Goal: Feedback & Contribution: Submit feedback/report problem

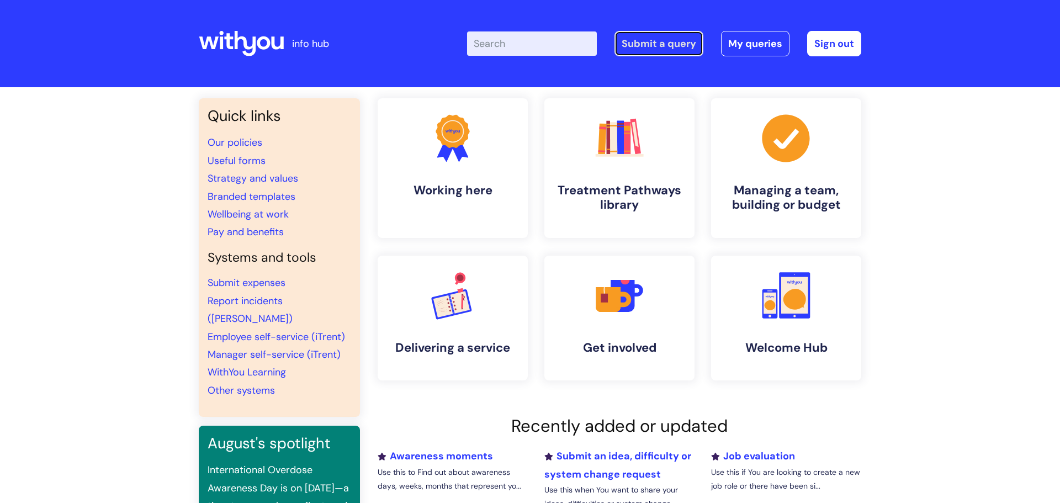
click at [665, 39] on link "Submit a query" at bounding box center [659, 43] width 89 height 25
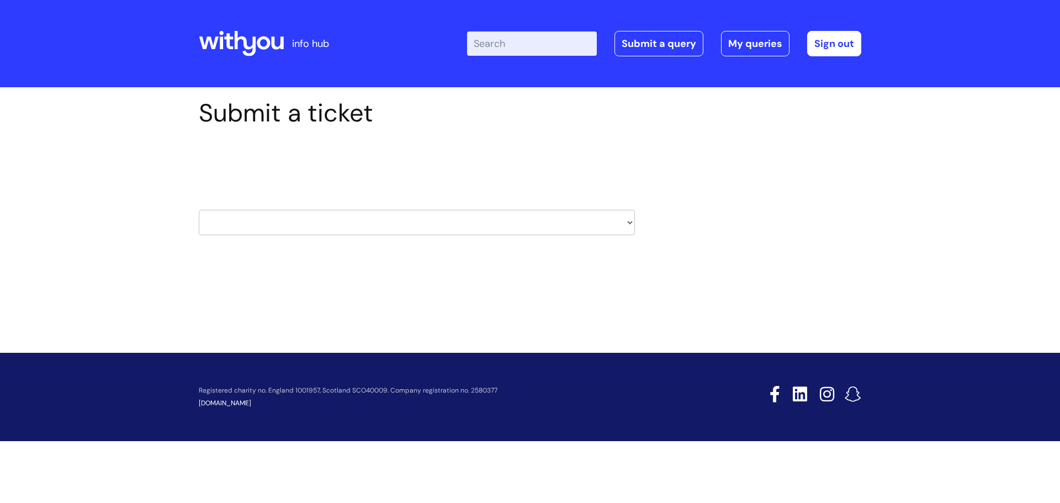
click at [454, 226] on select "HR / People IT and Support Clinical Drug Alerts Finance Accounts Data Support T…" at bounding box center [417, 222] width 436 height 25
select select "it_and_support"
click at [199, 210] on select "HR / People IT and Support Clinical Drug Alerts Finance Accounts Data Support T…" at bounding box center [417, 222] width 436 height 25
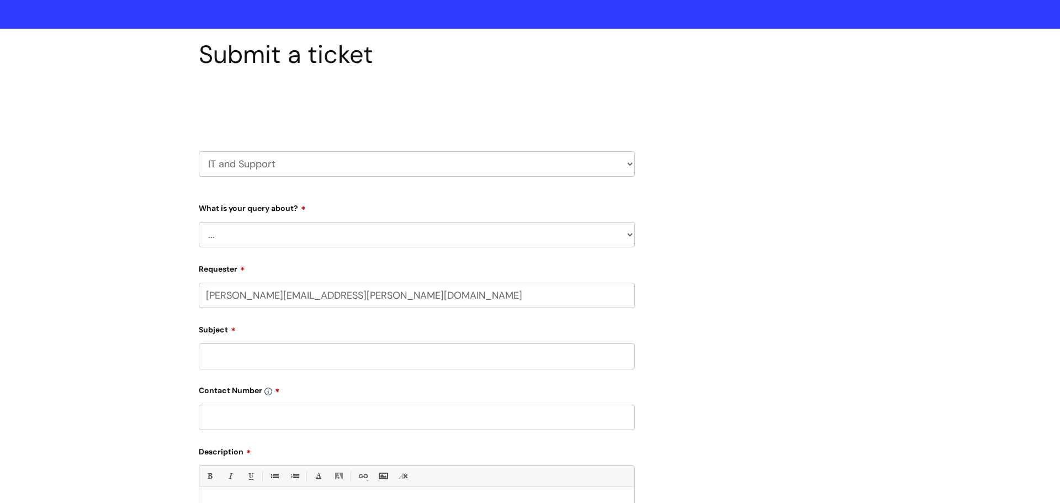
select select "80004286526"
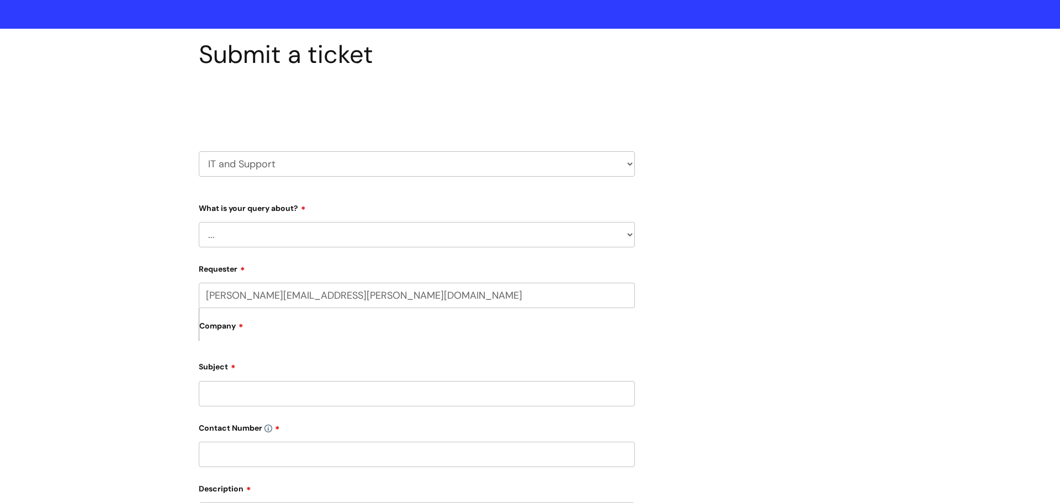
scroll to position [91, 0]
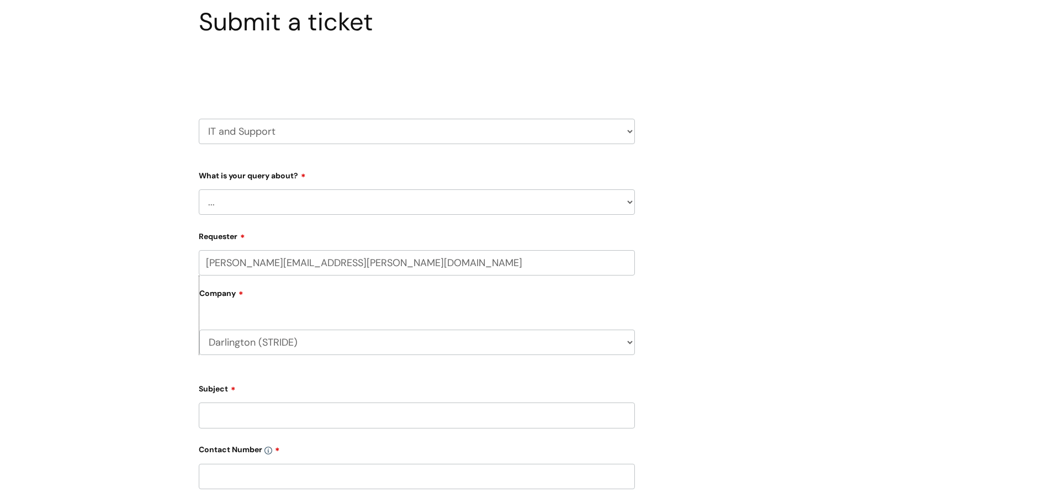
click at [261, 210] on select "... Mobile Phone Reset & MFA Accounts, Starters and Leavers IT Hardware issue I…" at bounding box center [417, 201] width 436 height 25
click at [631, 131] on select "HR / People IT and Support Clinical Drug Alerts Finance Accounts Data Support T…" at bounding box center [417, 131] width 436 height 25
drag, startPoint x: 627, startPoint y: 131, endPoint x: 599, endPoint y: 136, distance: 28.5
click at [627, 131] on select "HR / People IT and Support Clinical Drug Alerts Finance Accounts Data Support T…" at bounding box center [417, 131] width 436 height 25
select select "external_communications"
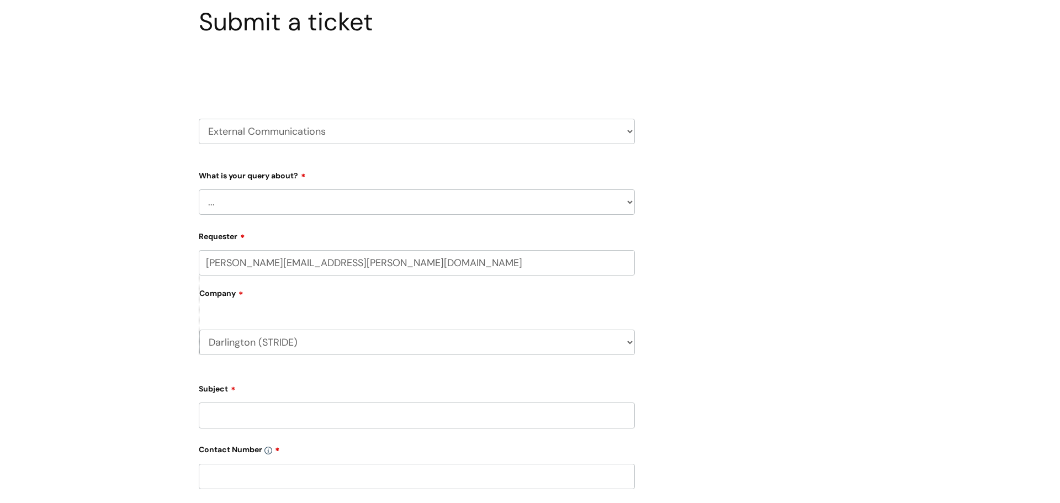
click at [199, 119] on select "HR / People IT and Support Clinical Drug Alerts Finance Accounts Data Support T…" at bounding box center [417, 131] width 436 height 25
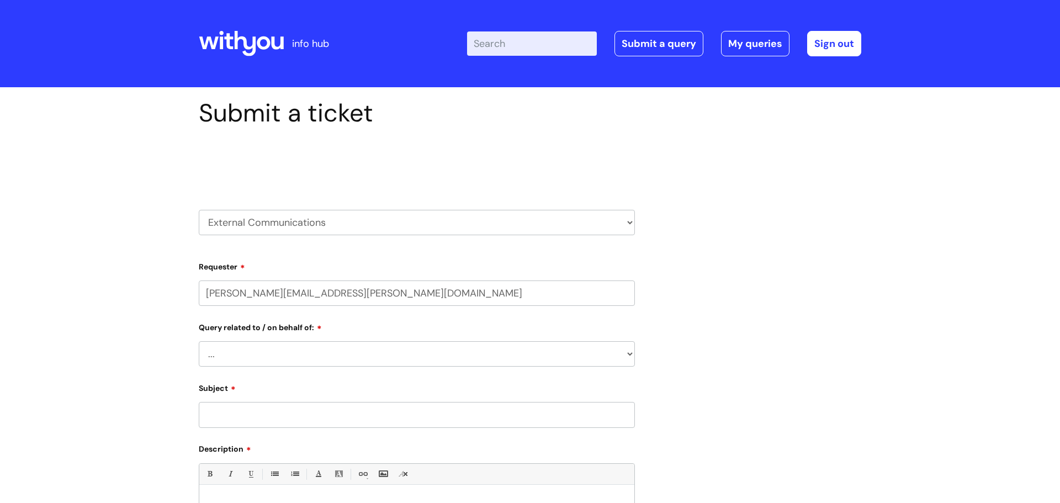
select select "80004286526"
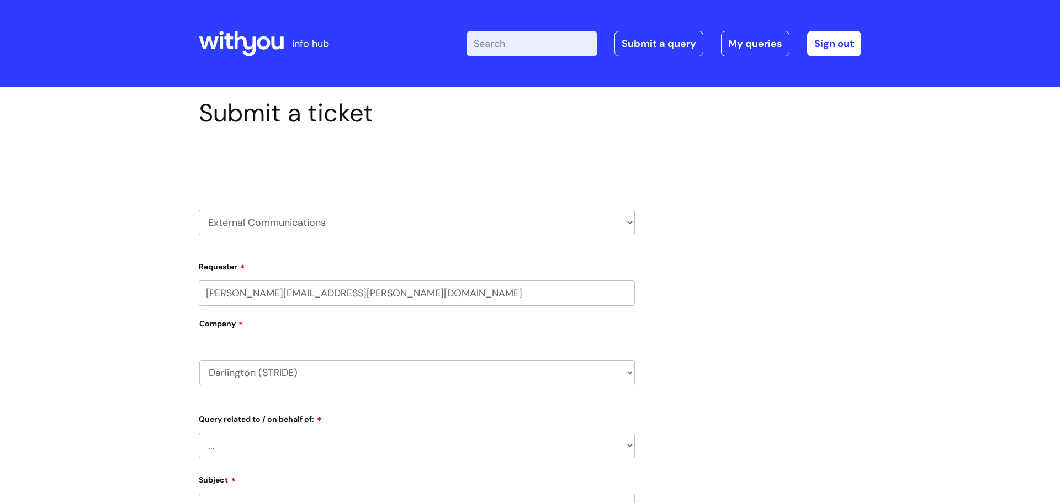
drag, startPoint x: 329, startPoint y: 223, endPoint x: 324, endPoint y: 230, distance: 9.2
click at [330, 222] on select "HR / People IT and Support Clinical Drug Alerts Finance Accounts Data Support T…" at bounding box center [417, 222] width 436 height 25
click at [812, 179] on div "Submit a ticket Select issue type HR / People IT and Support Clinical Drug Aler…" at bounding box center [529, 430] width 679 height 665
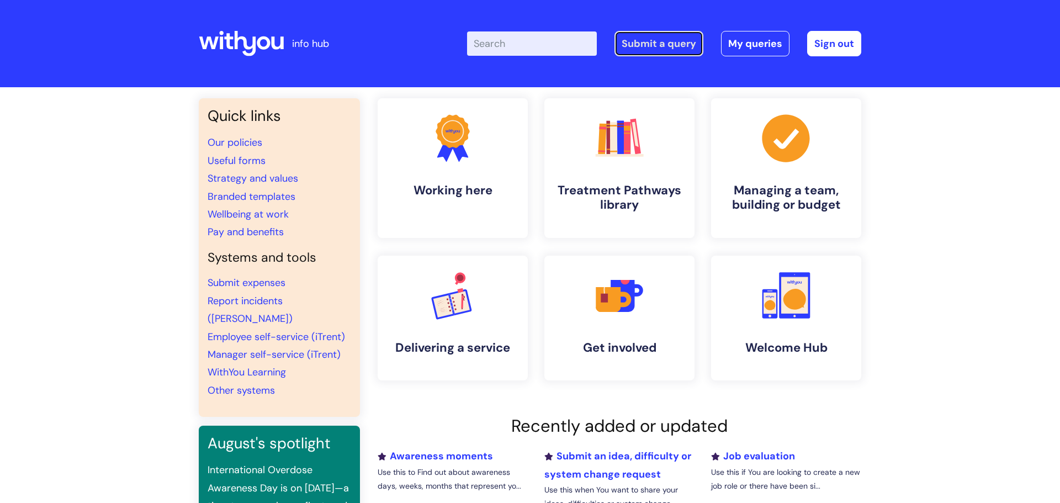
drag, startPoint x: 679, startPoint y: 44, endPoint x: 670, endPoint y: 51, distance: 10.6
click at [677, 44] on link "Submit a query" at bounding box center [659, 43] width 89 height 25
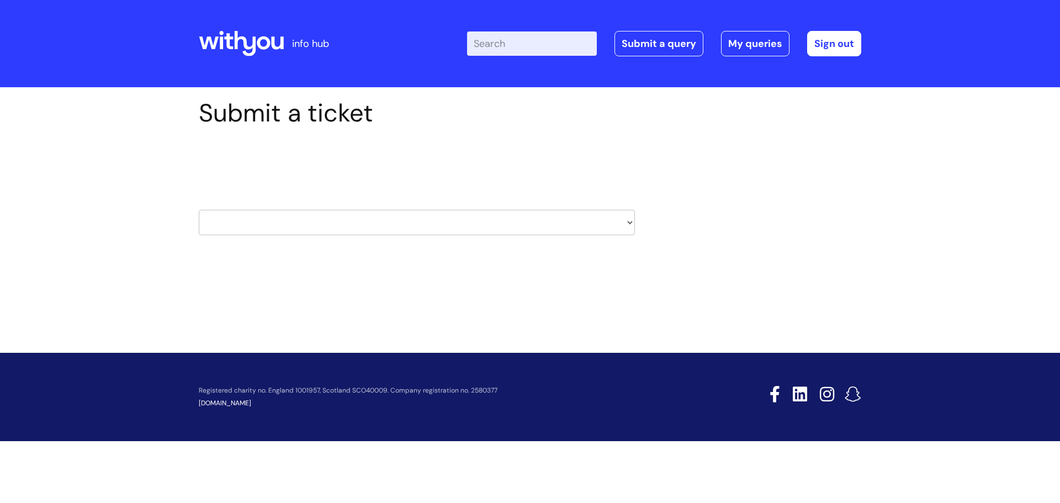
click at [632, 224] on select "HR / People IT and Support Clinical Drug Alerts Finance Accounts Data Support T…" at bounding box center [417, 222] width 436 height 25
select select "external_communications"
click at [199, 210] on select "HR / People IT and Support Clinical Drug Alerts Finance Accounts Data Support T…" at bounding box center [417, 222] width 436 height 25
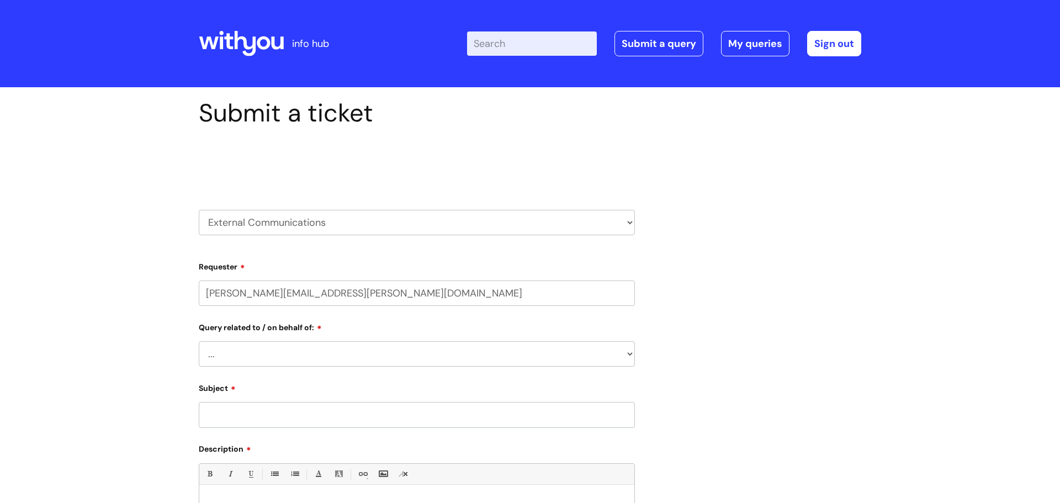
select select "80004286526"
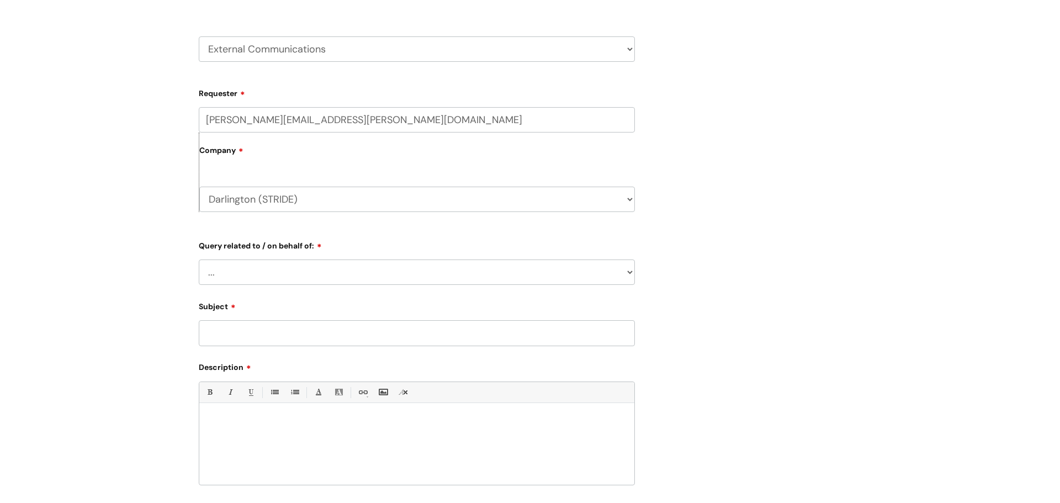
scroll to position [176, 0]
click at [283, 266] on select "... Brand or Brand Centre Website Queries (all regions) All Scottish Services I…" at bounding box center [417, 269] width 436 height 25
select select "Darlington"
click at [199, 258] on select "... Brand or Brand Centre Website Queries (all regions) All Scottish Services I…" at bounding box center [417, 269] width 436 height 25
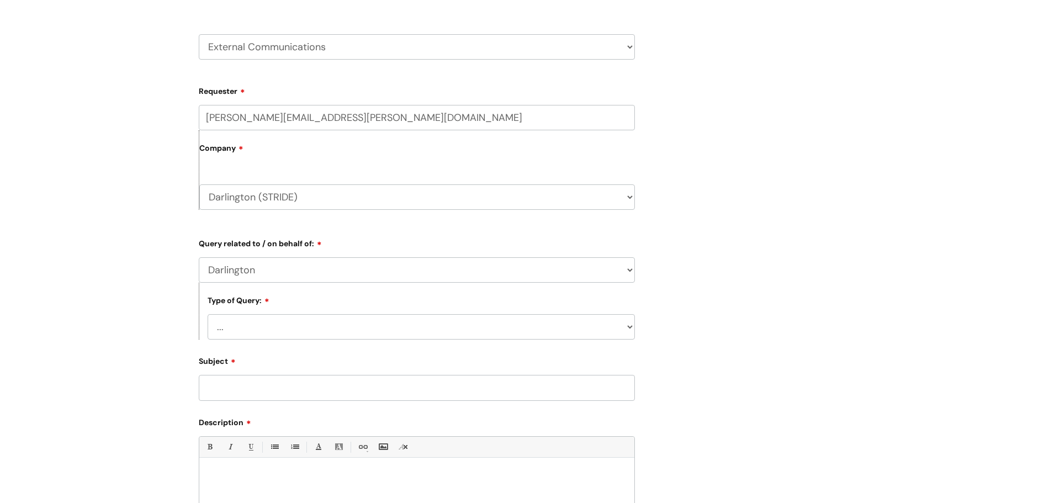
click at [250, 329] on select "... Press/Media support Social Media support Marketing materials Crisis communi…" at bounding box center [421, 326] width 427 height 25
click at [208, 316] on select "... Press/Media support Social Media support Marketing materials Crisis communi…" at bounding box center [421, 326] width 427 height 25
click at [315, 325] on select "... Press/Media support Social Media support Marketing materials Crisis communi…" at bounding box center [421, 326] width 427 height 25
select select "Press/Media support"
click at [208, 316] on select "... Press/Media support Social Media support Marketing materials Crisis communi…" at bounding box center [421, 326] width 427 height 25
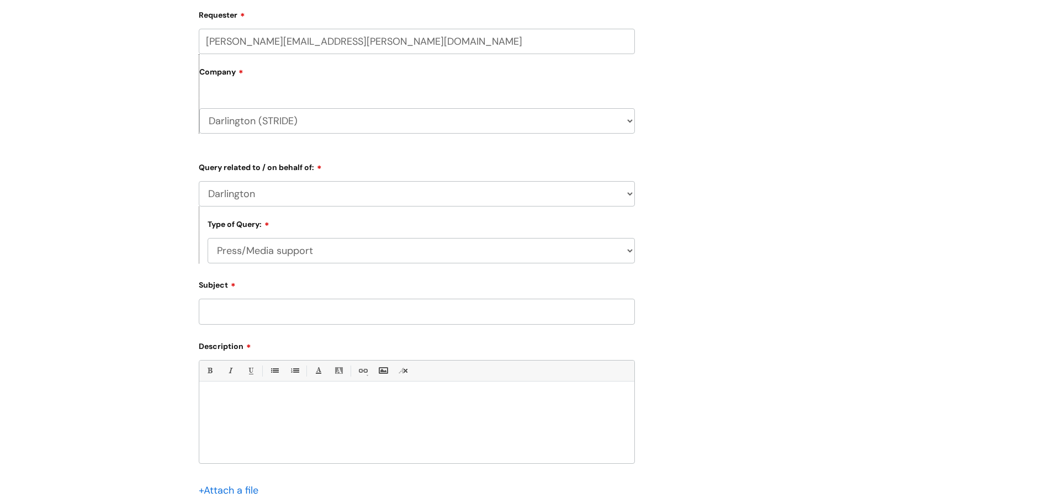
scroll to position [268, 0]
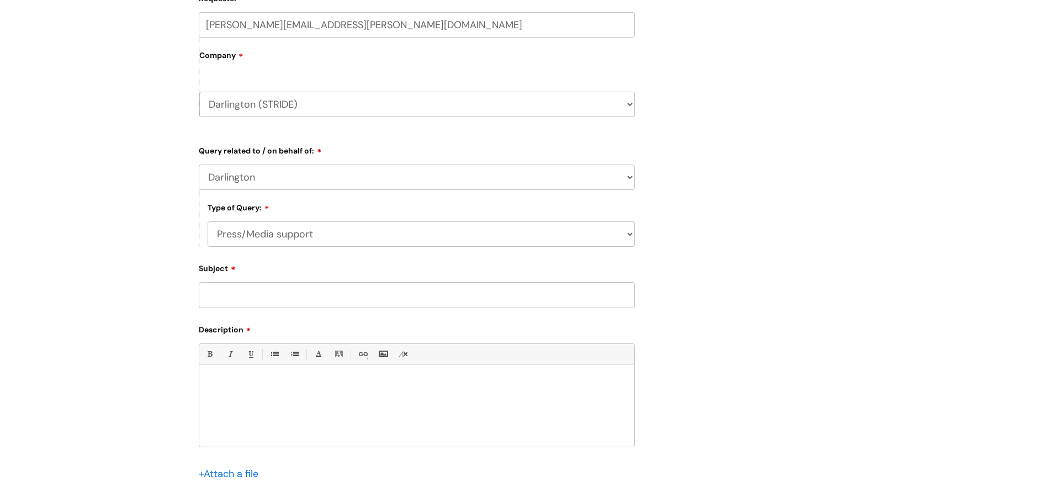
click at [288, 301] on input "Subject" at bounding box center [417, 294] width 436 height 25
type input "With You website for Darlington"
drag, startPoint x: 257, startPoint y: 394, endPoint x: 485, endPoint y: 342, distance: 233.4
click at [277, 391] on div at bounding box center [416, 408] width 435 height 76
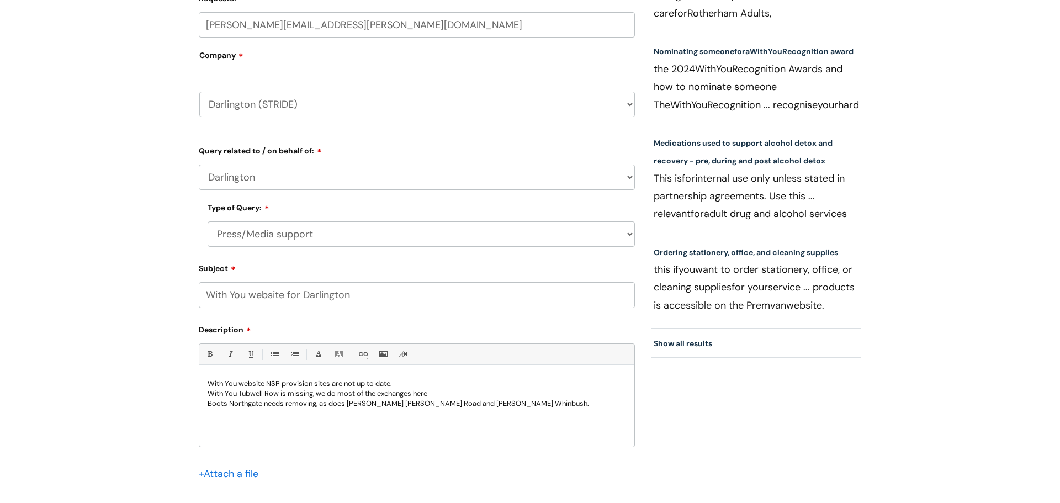
click at [412, 383] on p "With You website NSP provision sites are not up to date." at bounding box center [417, 384] width 419 height 10
drag, startPoint x: 520, startPoint y: 405, endPoint x: 538, endPoint y: 404, distance: 18.3
click at [522, 404] on p "Boots Northgate needs removing, as does [PERSON_NAME] [PERSON_NAME] Road and [P…" at bounding box center [417, 404] width 419 height 10
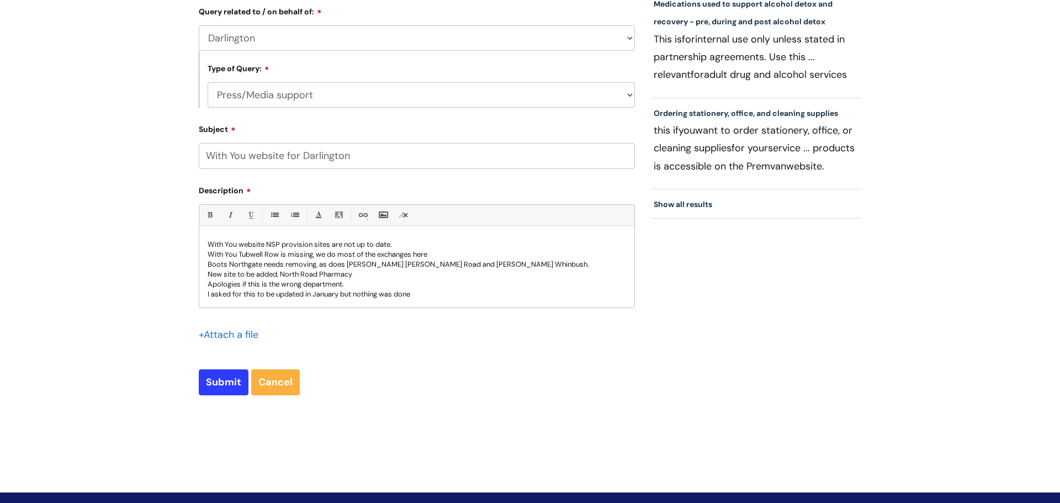
scroll to position [419, 0]
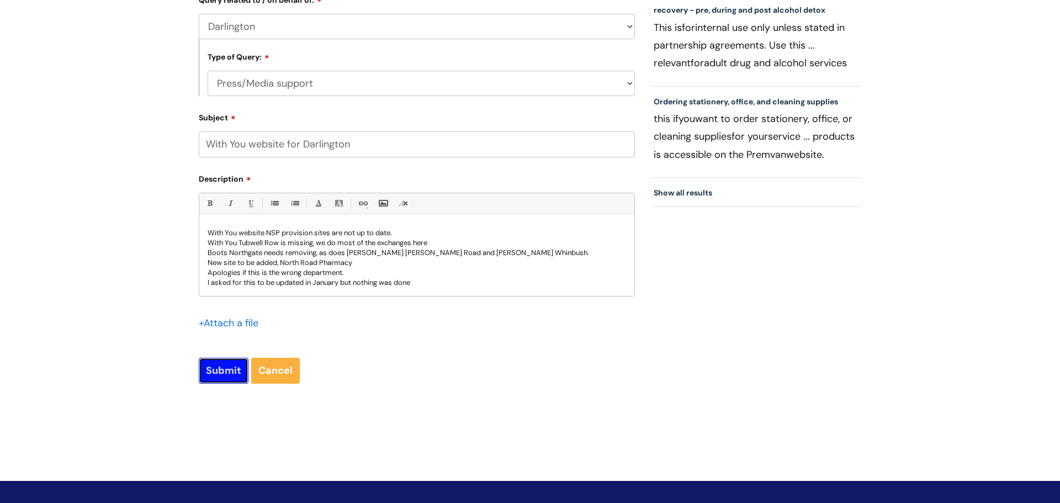
click at [240, 377] on input "Submit" at bounding box center [224, 370] width 50 height 25
type input "Please Wait..."
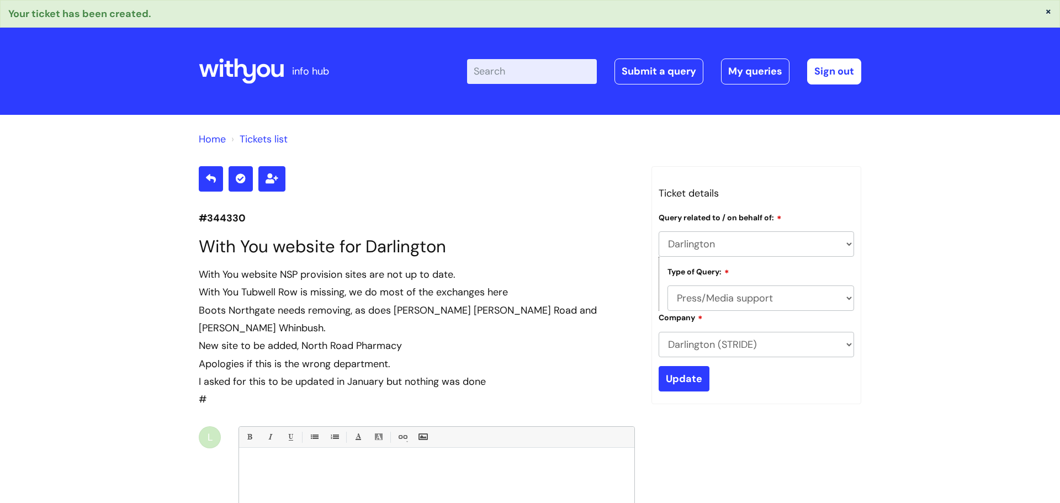
select select "Darlington"
select select "Press/Media support"
